Goal: Task Accomplishment & Management: Use online tool/utility

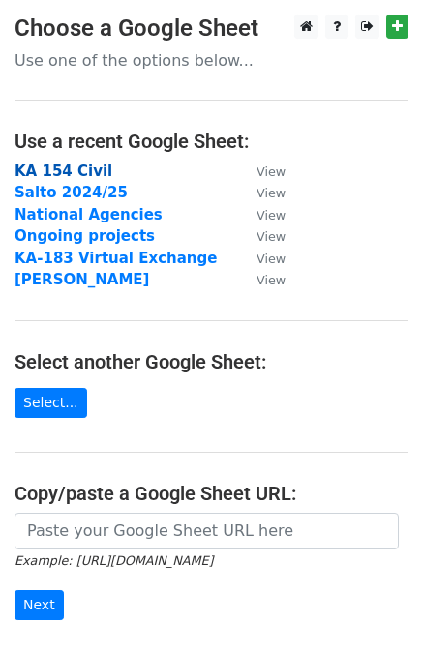
click at [91, 172] on strong "KA 154 Civil" at bounding box center [64, 170] width 98 height 17
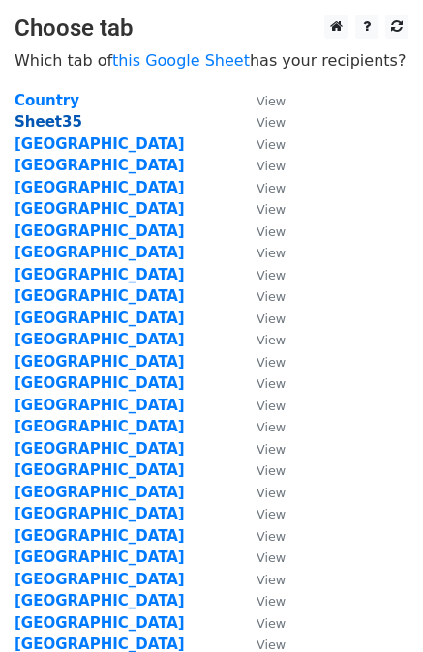
click at [35, 121] on strong "Sheet35" at bounding box center [49, 121] width 68 height 17
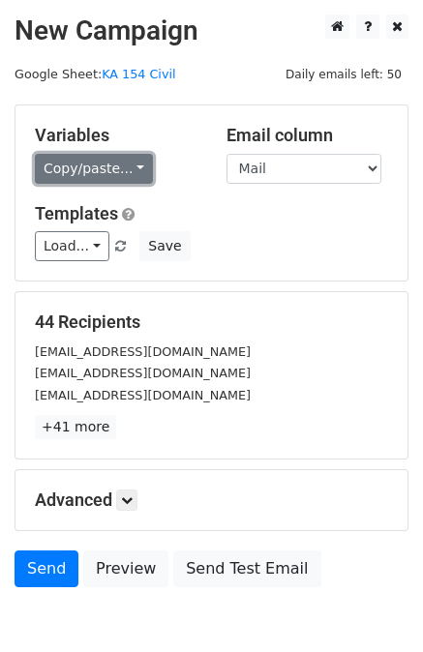
click at [104, 164] on link "Copy/paste..." at bounding box center [94, 169] width 118 height 30
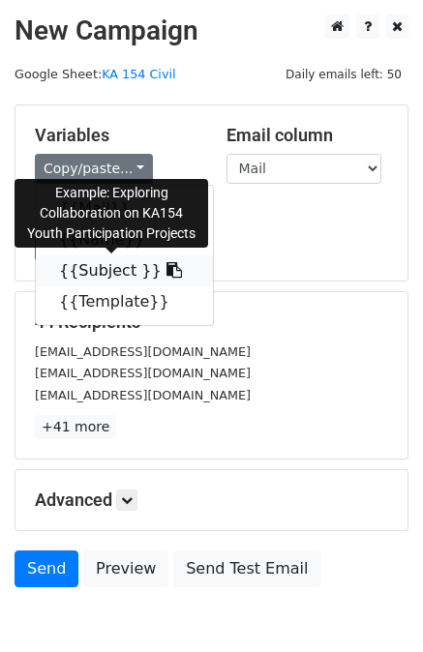
click at [112, 263] on link "{{Subject }}" at bounding box center [124, 270] width 177 height 31
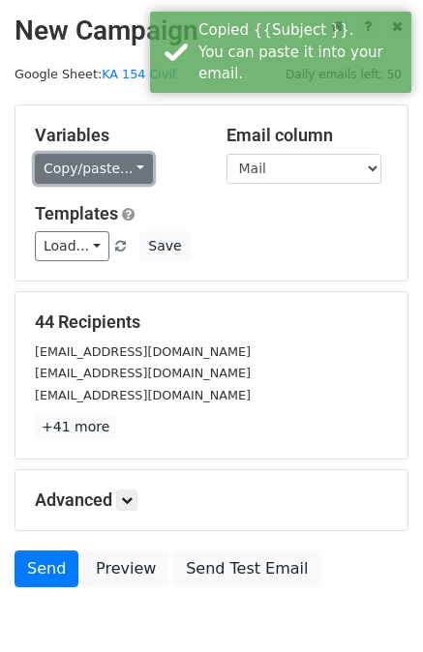
click at [122, 163] on link "Copy/paste..." at bounding box center [94, 169] width 118 height 30
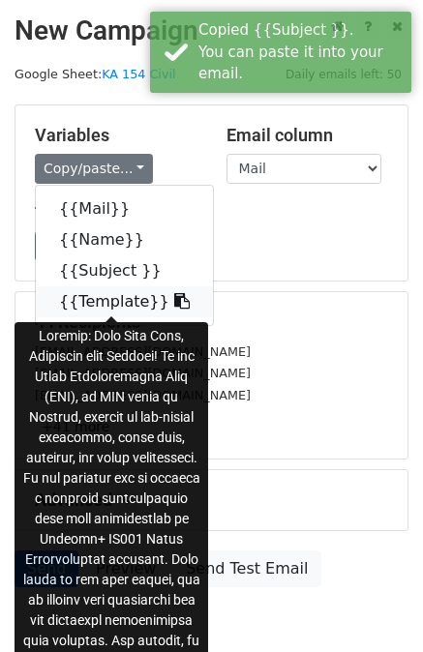
click at [104, 291] on link "{{Template}}" at bounding box center [124, 301] width 177 height 31
